Goal: Information Seeking & Learning: Learn about a topic

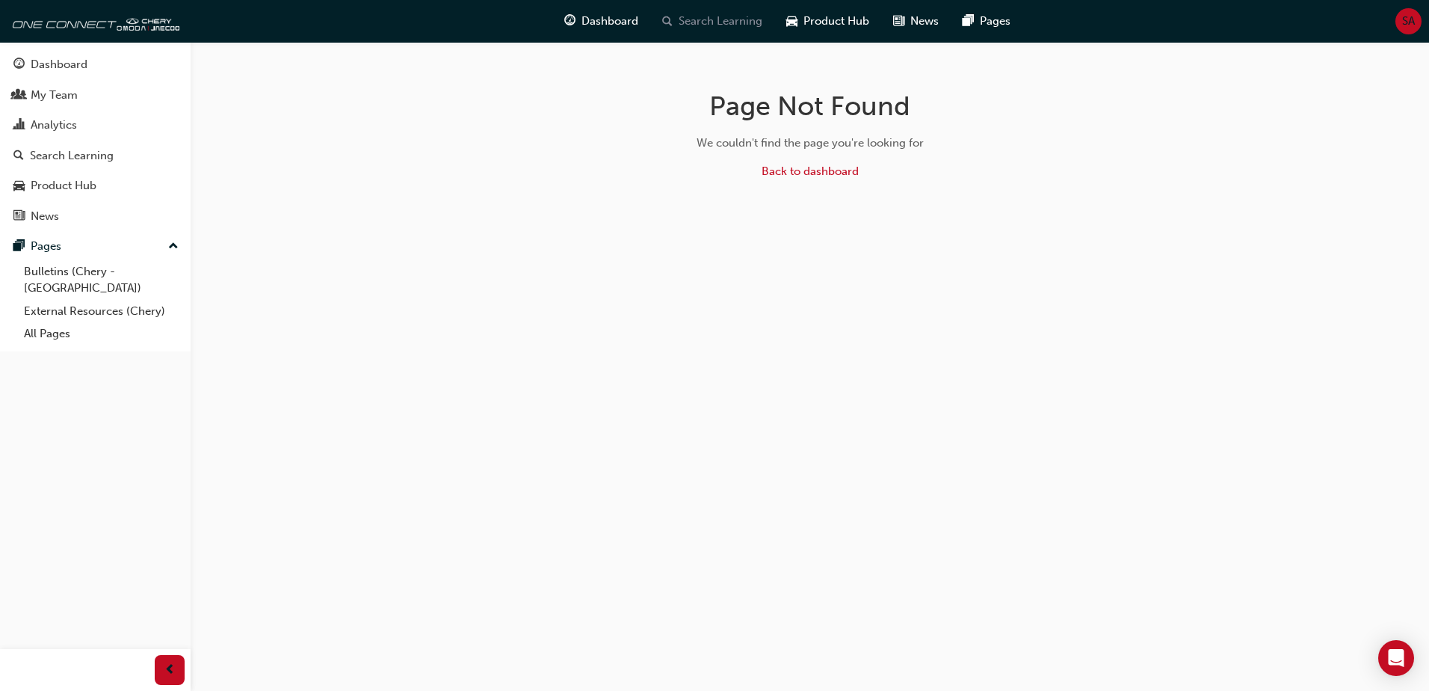
drag, startPoint x: 749, startPoint y: 5, endPoint x: 745, endPoint y: 13, distance: 9.0
click at [748, 8] on div "Dashboard Search Learning Product Hub News Pages" at bounding box center [787, 21] width 482 height 43
click at [731, 22] on span "Search Learning" at bounding box center [721, 21] width 84 height 17
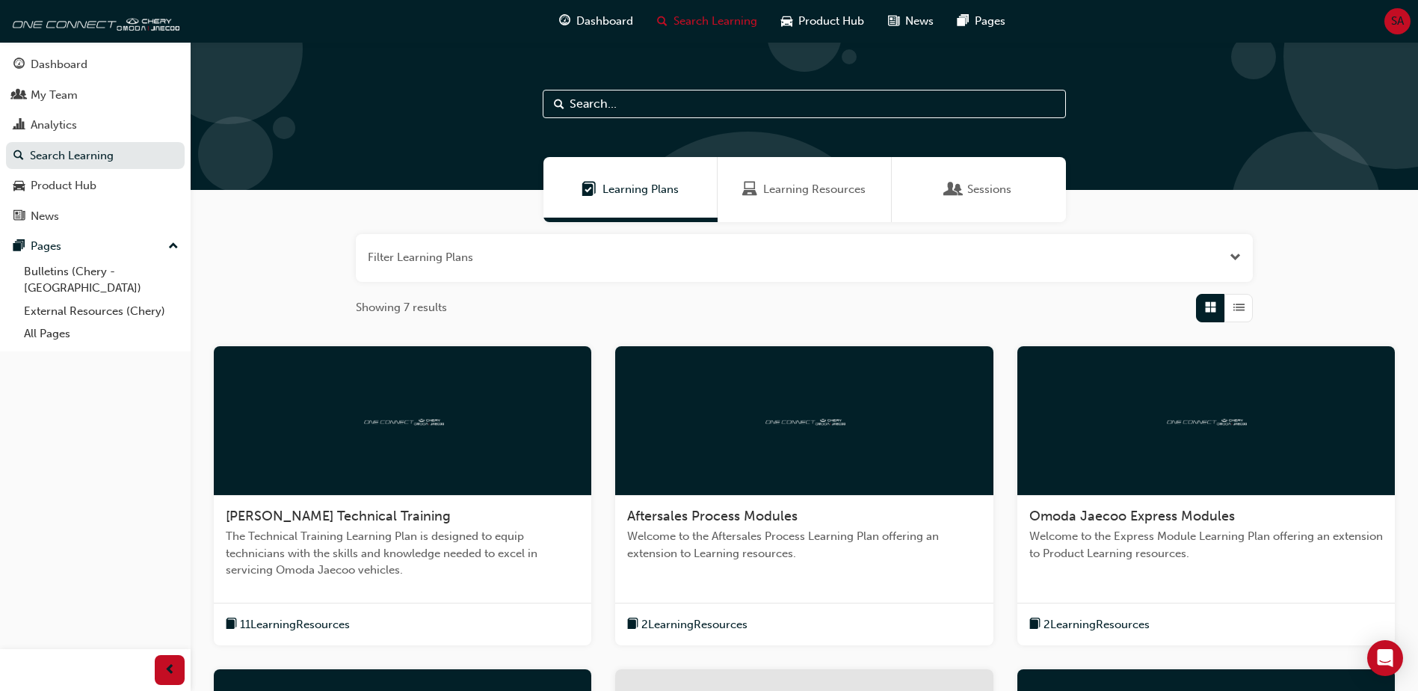
click at [812, 188] on span "Learning Resources" at bounding box center [814, 189] width 102 height 17
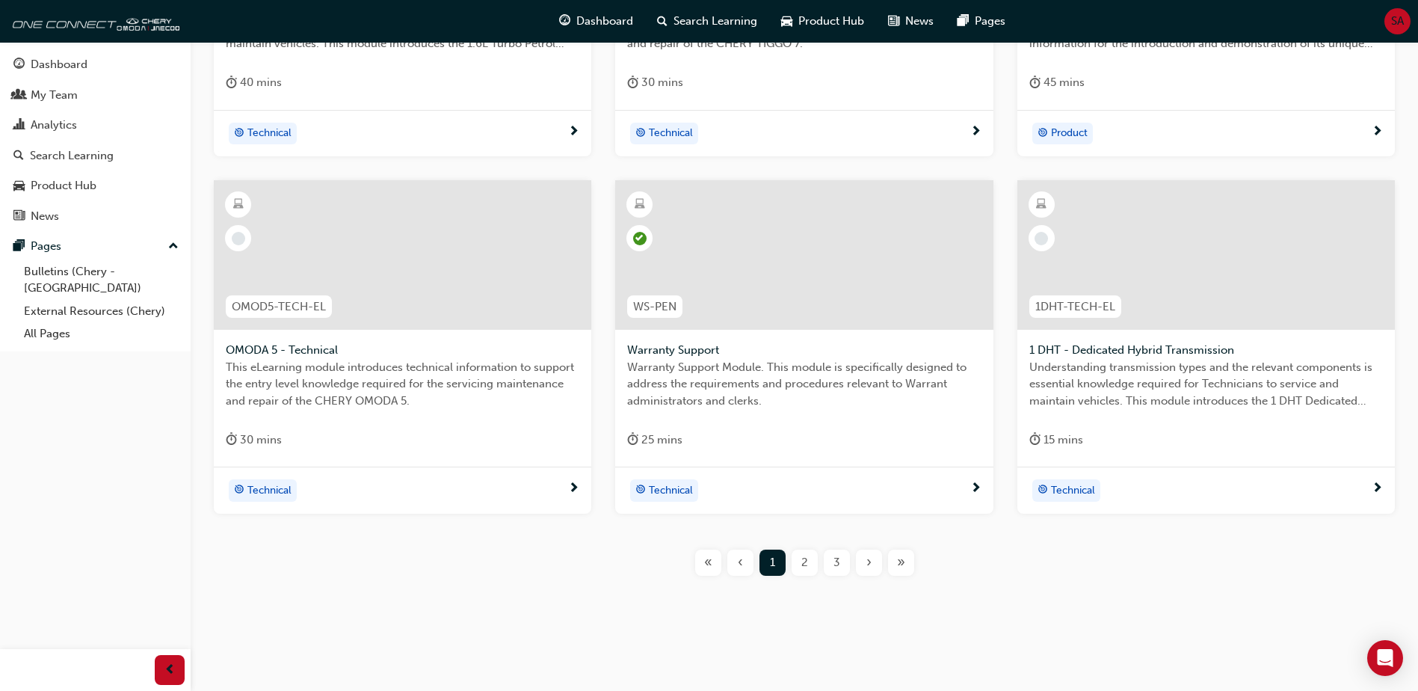
scroll to position [529, 0]
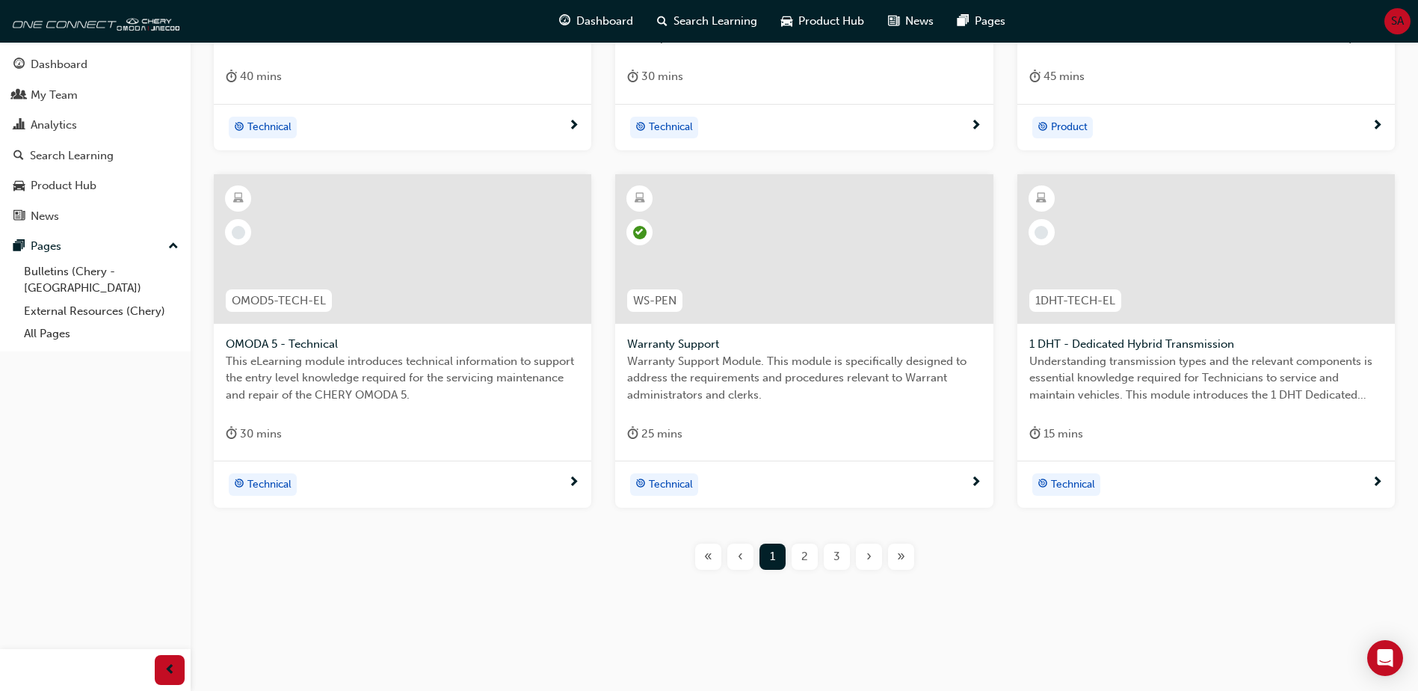
click at [808, 559] on div "2" at bounding box center [805, 556] width 26 height 26
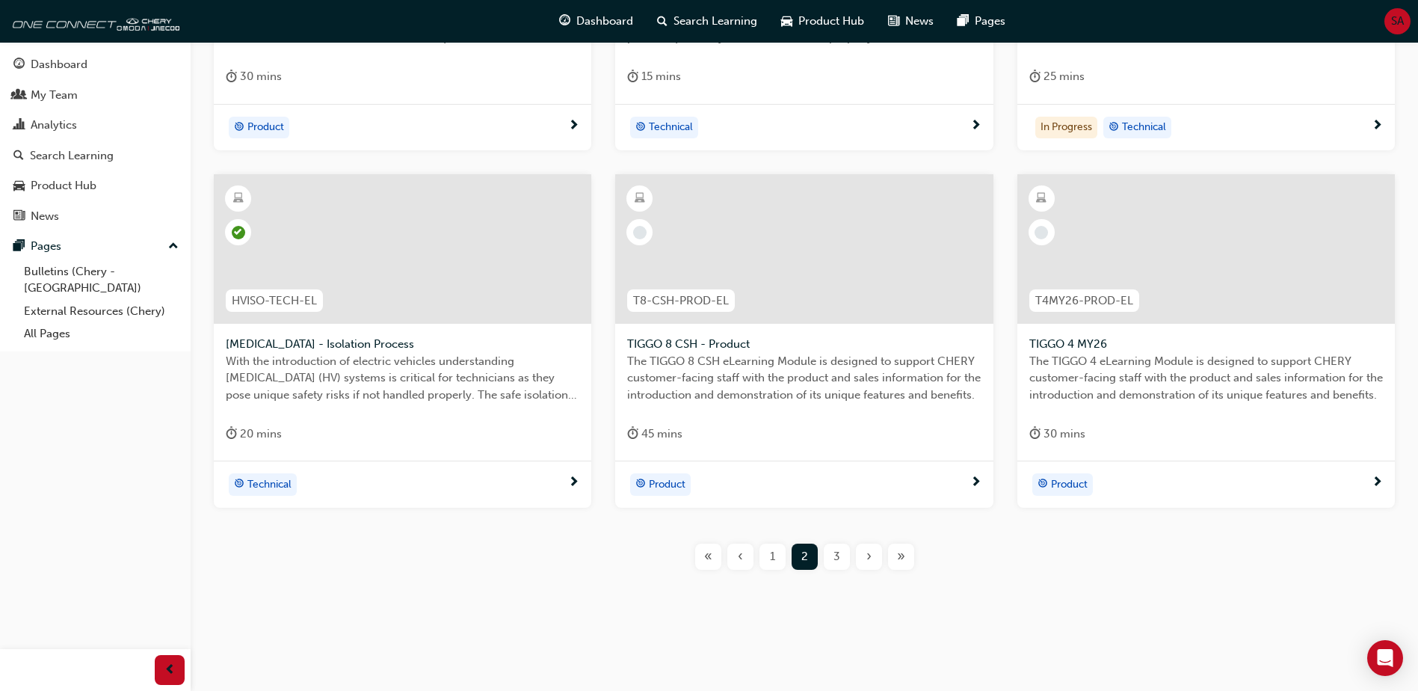
click at [1078, 300] on span "T4MY26-PROD-EL" at bounding box center [1084, 300] width 98 height 17
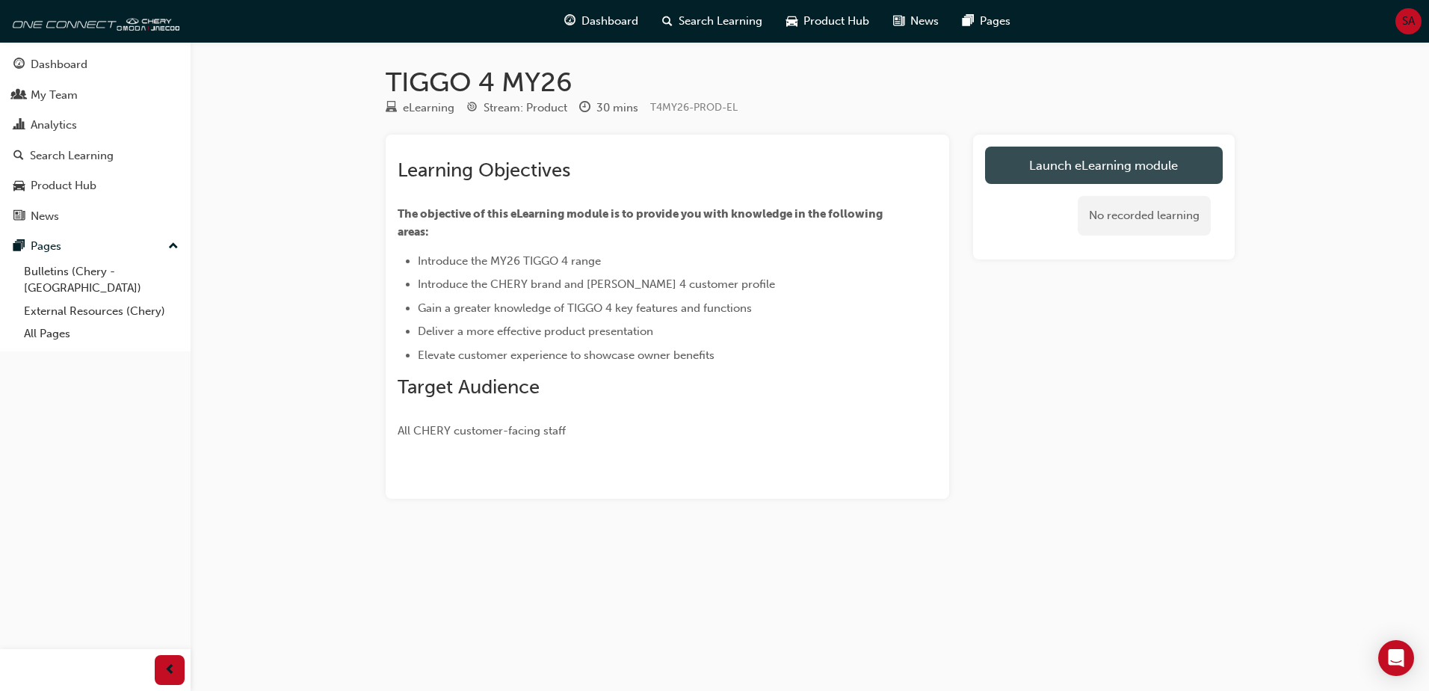
click at [1038, 170] on link "Launch eLearning module" at bounding box center [1104, 165] width 238 height 37
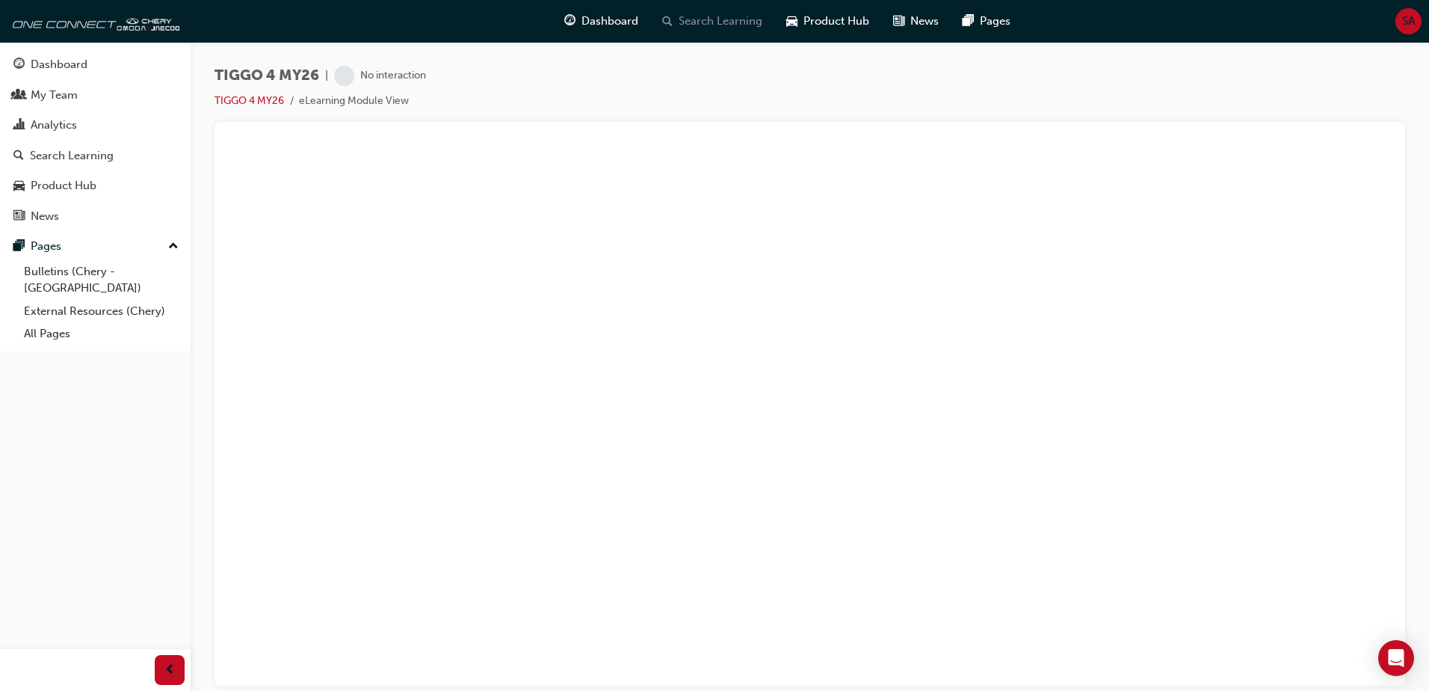
click at [741, 28] on span "Search Learning" at bounding box center [721, 21] width 84 height 17
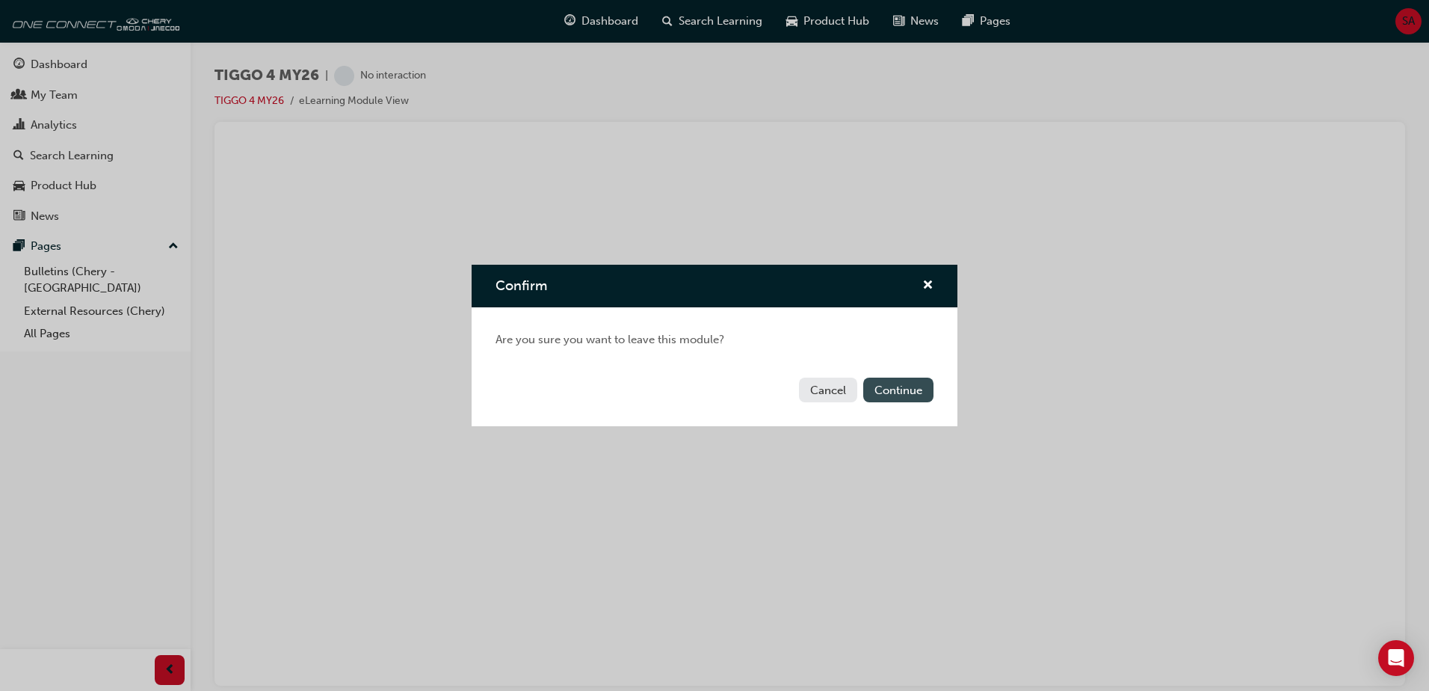
click at [890, 393] on button "Continue" at bounding box center [898, 390] width 70 height 25
